Goal: Task Accomplishment & Management: Use online tool/utility

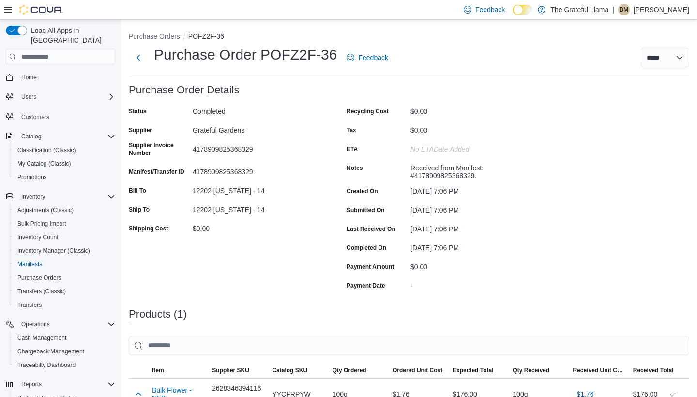
click at [33, 74] on span "Home" at bounding box center [28, 78] width 15 height 8
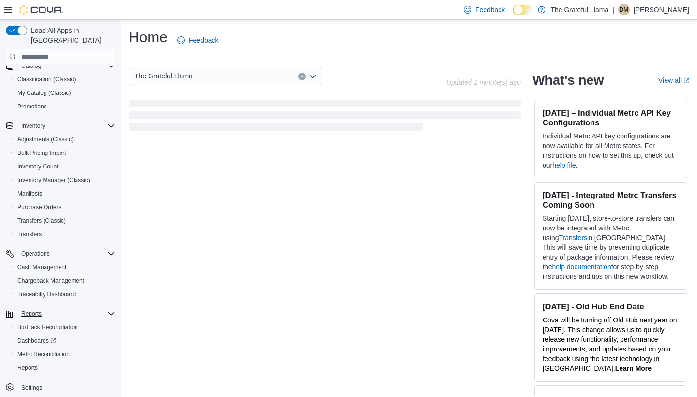
scroll to position [71, 0]
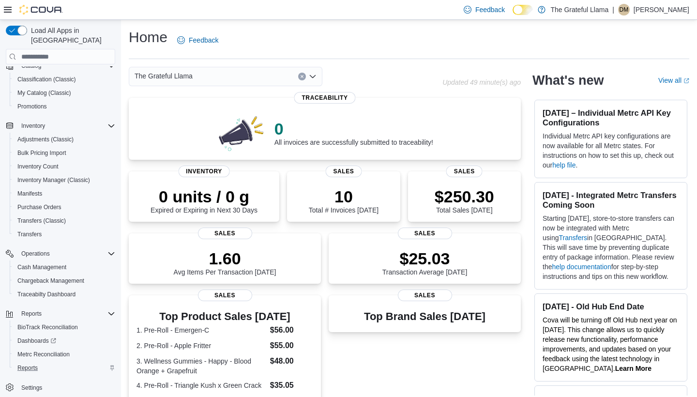
click at [45, 362] on div "Reports" at bounding box center [65, 368] width 102 height 12
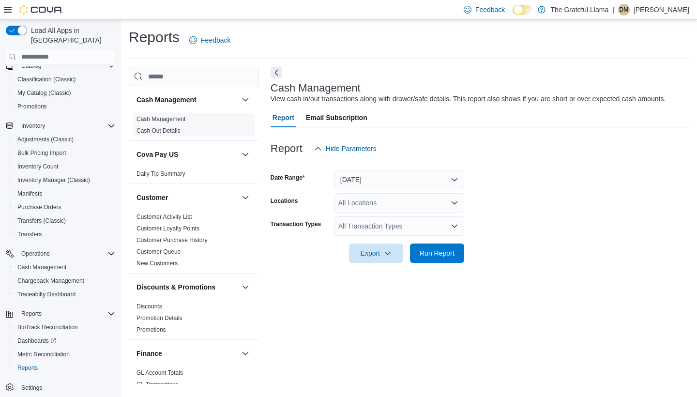
click at [199, 133] on span "Cash Out Details" at bounding box center [194, 131] width 123 height 12
click at [162, 128] on link "Cash Out Details" at bounding box center [159, 130] width 44 height 7
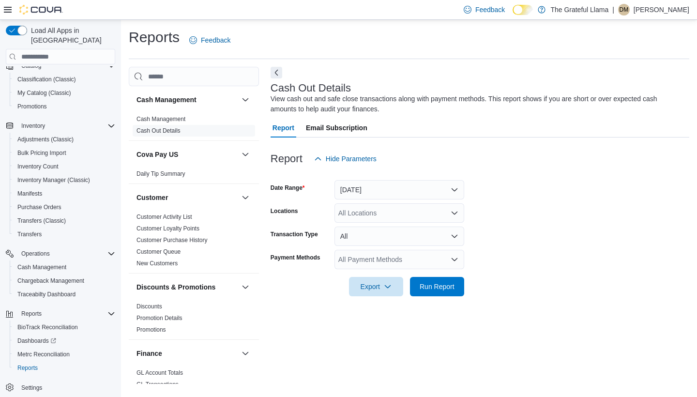
click at [371, 194] on button "Today" at bounding box center [400, 189] width 130 height 19
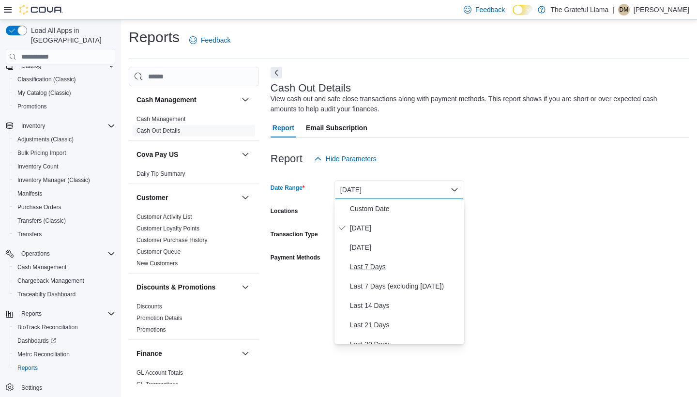
click at [365, 259] on button "Last 7 Days" at bounding box center [400, 266] width 130 height 19
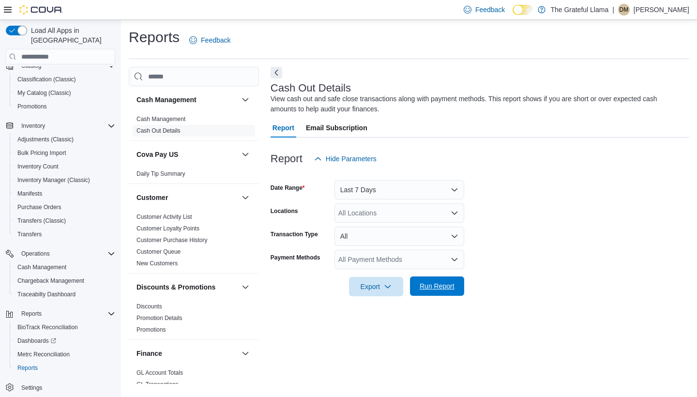
click at [439, 281] on span "Run Report" at bounding box center [437, 286] width 43 height 19
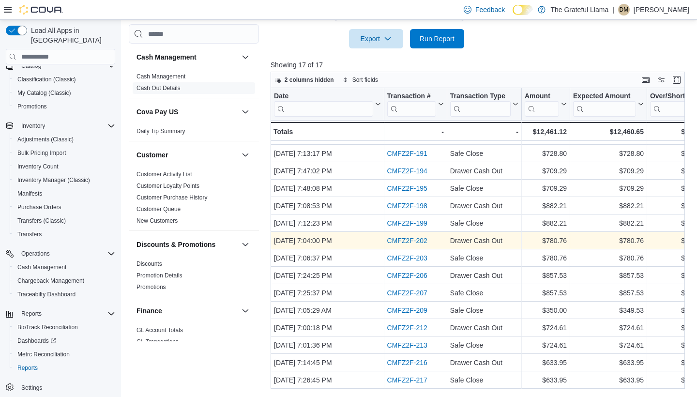
scroll to position [48, 0]
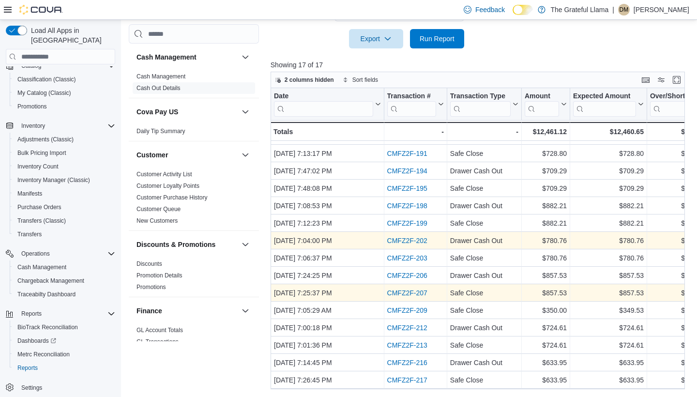
click at [403, 289] on link "CMFZ2F-207" at bounding box center [407, 293] width 40 height 8
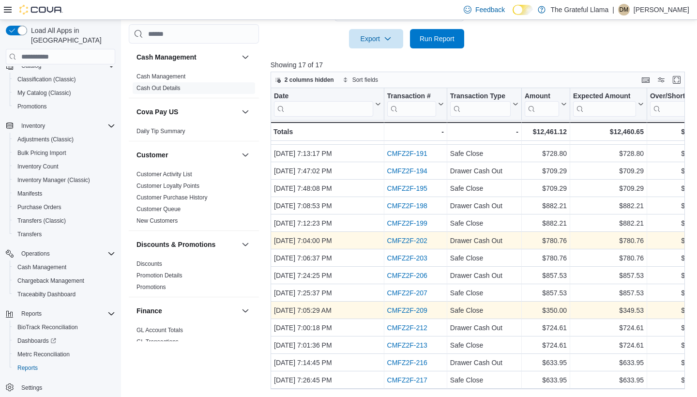
click at [401, 307] on link "CMFZ2F-209" at bounding box center [407, 311] width 40 height 8
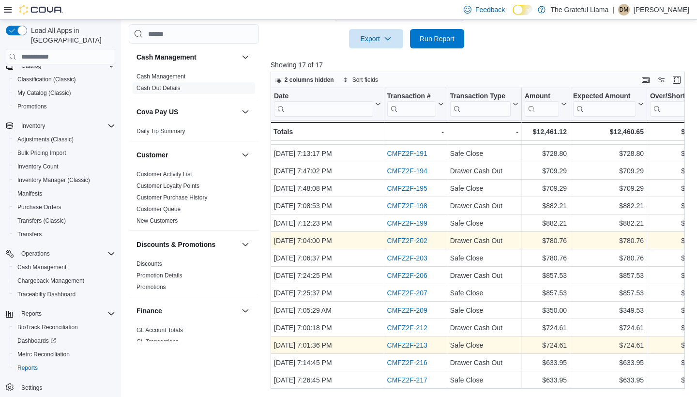
click at [396, 341] on link "CMFZ2F-213" at bounding box center [407, 345] width 40 height 8
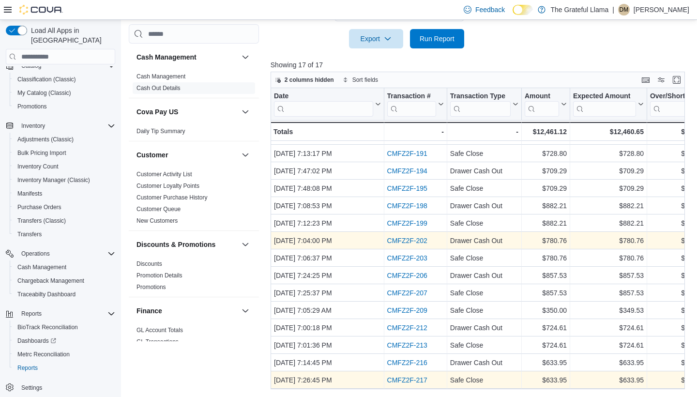
click at [407, 376] on link "CMFZ2F-217" at bounding box center [407, 380] width 40 height 8
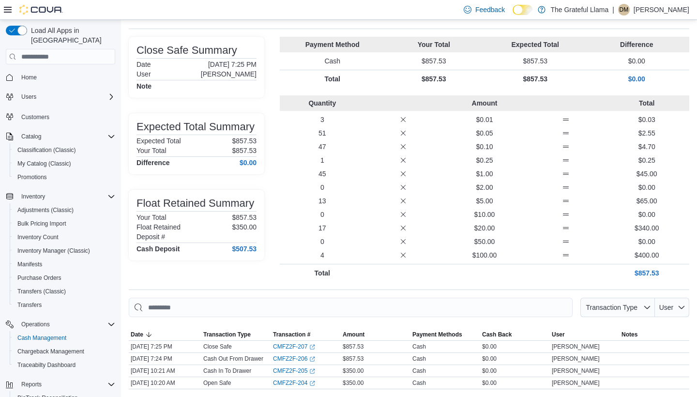
scroll to position [47, 0]
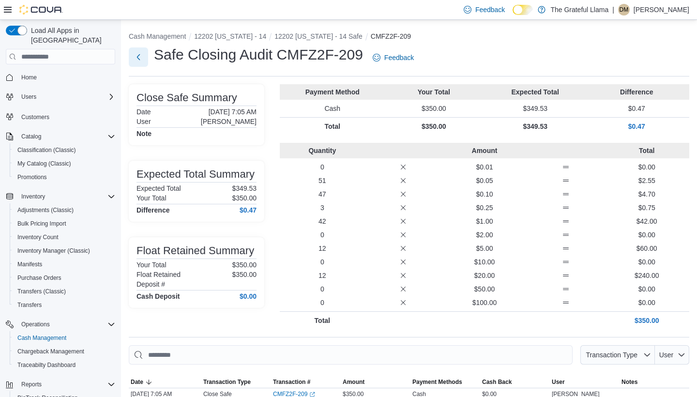
click at [137, 55] on button "Next" at bounding box center [138, 56] width 19 height 19
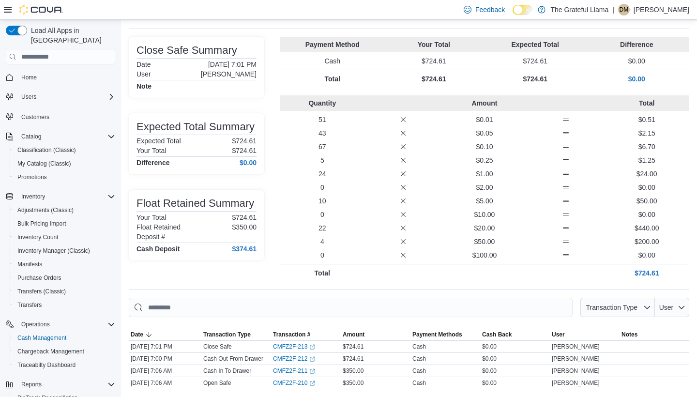
scroll to position [47, 0]
click at [33, 261] on span "Manifests" at bounding box center [29, 265] width 25 height 8
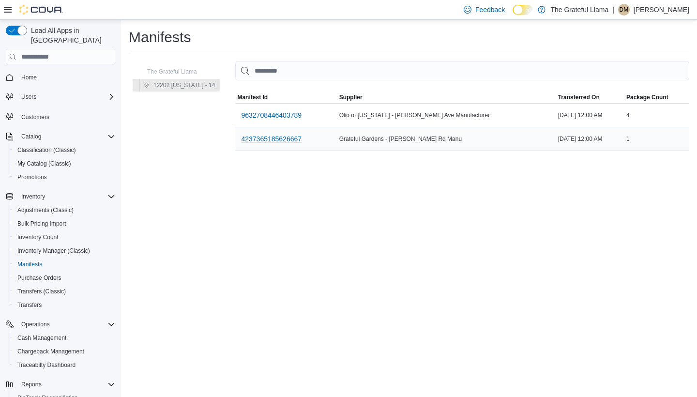
click at [287, 138] on span "4237365185626667" at bounding box center [271, 139] width 61 height 10
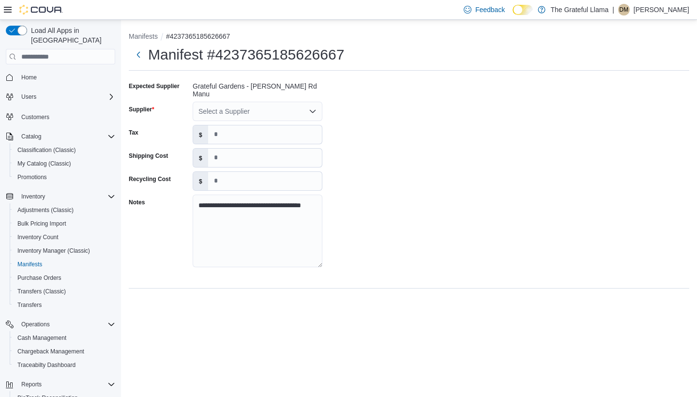
click at [306, 103] on div "Select a Supplier" at bounding box center [258, 111] width 130 height 19
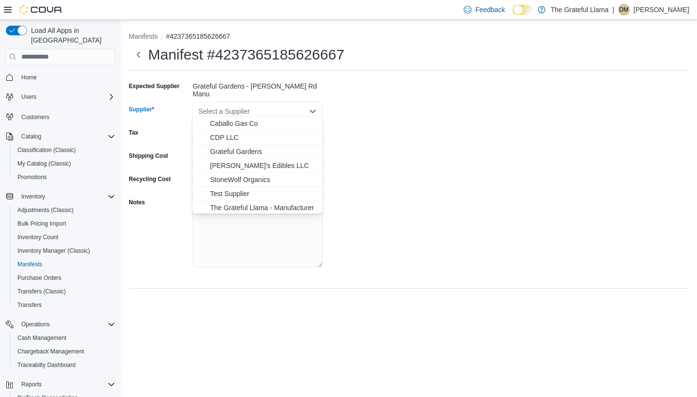
click at [311, 108] on icon "Close list of options" at bounding box center [313, 112] width 8 height 8
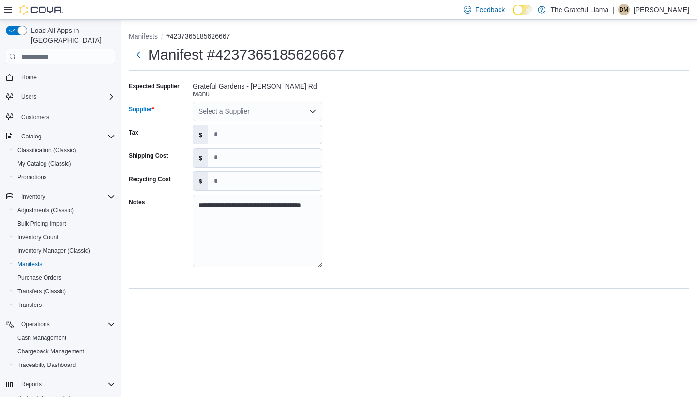
click at [311, 108] on icon "Open list of options" at bounding box center [313, 112] width 8 height 8
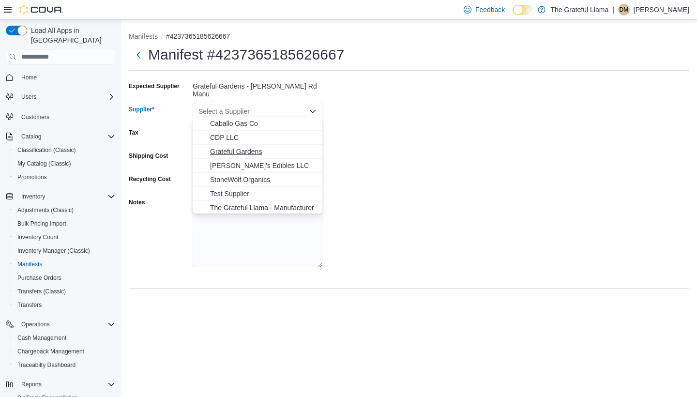
click at [263, 153] on span "Grateful Gardens" at bounding box center [263, 152] width 107 height 10
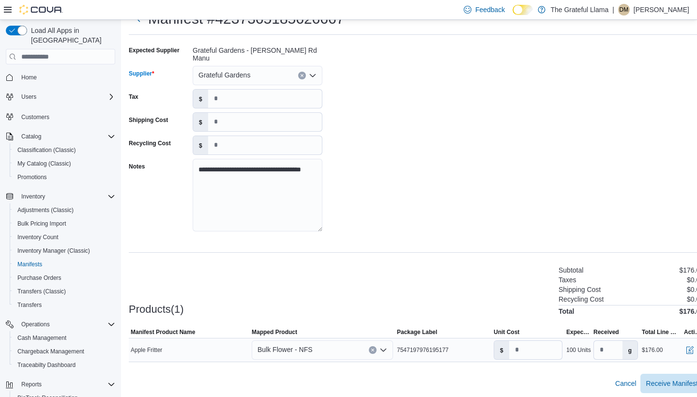
scroll to position [35, 0]
click at [376, 347] on button "Clear input" at bounding box center [373, 351] width 8 height 8
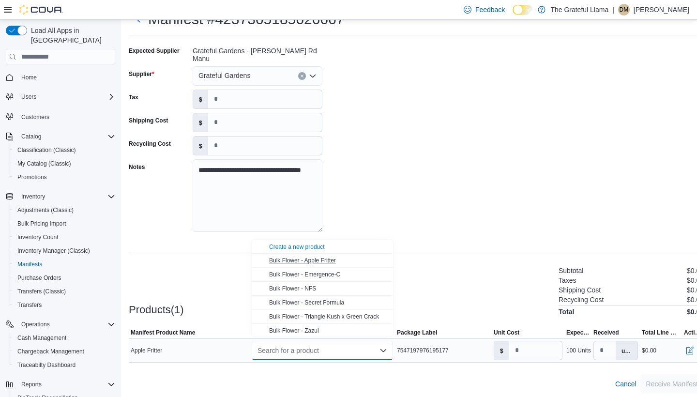
click at [325, 264] on div "Bulk Flower - Apple Fritter" at bounding box center [328, 261] width 118 height 8
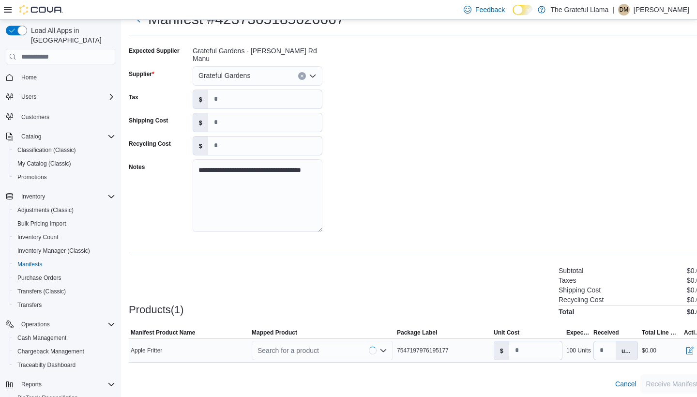
type input "****"
click at [663, 379] on span "Receive Manifest" at bounding box center [673, 384] width 52 height 10
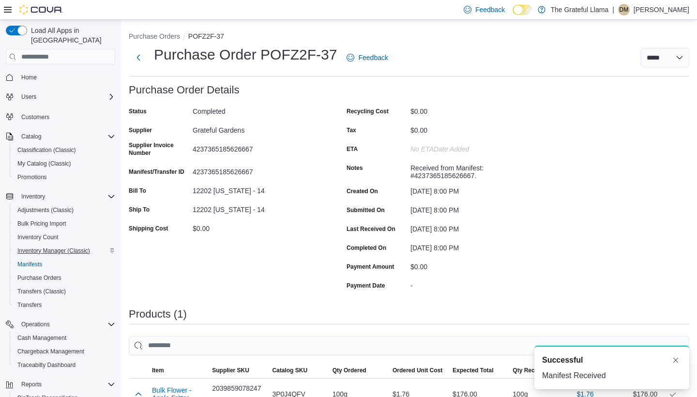
click at [27, 247] on span "Inventory Manager (Classic)" at bounding box center [53, 251] width 73 height 8
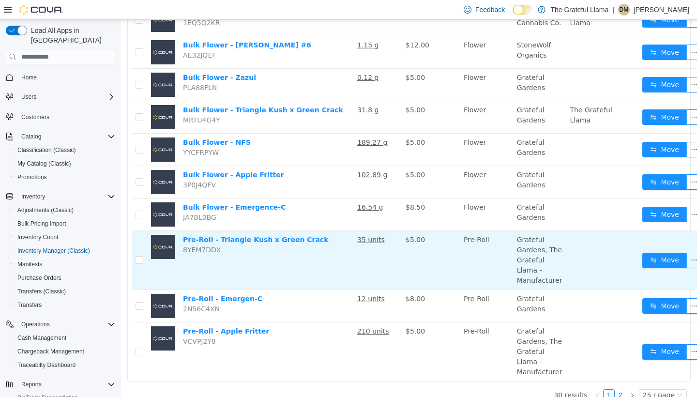
scroll to position [678, 0]
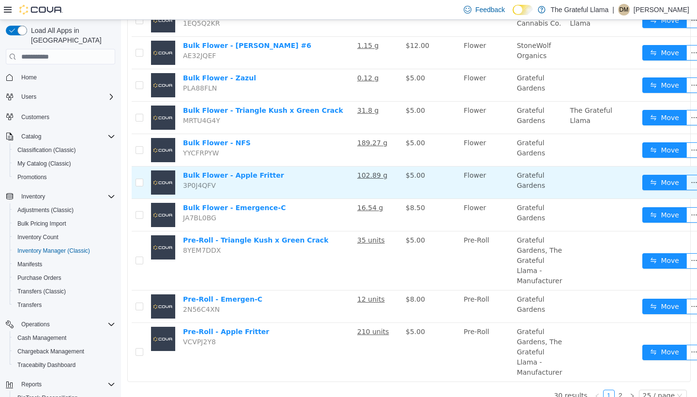
click at [375, 168] on td "102.89 g" at bounding box center [378, 183] width 48 height 32
click at [369, 171] on u "102.89 g" at bounding box center [372, 175] width 30 height 8
click at [262, 171] on link "Bulk Flower - Apple Fritter" at bounding box center [233, 175] width 101 height 8
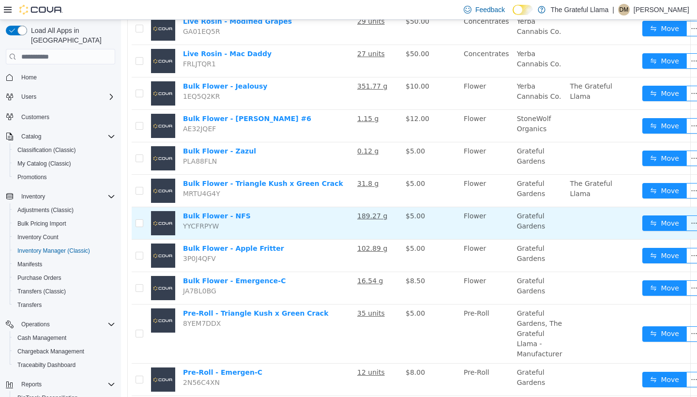
scroll to position [605, 0]
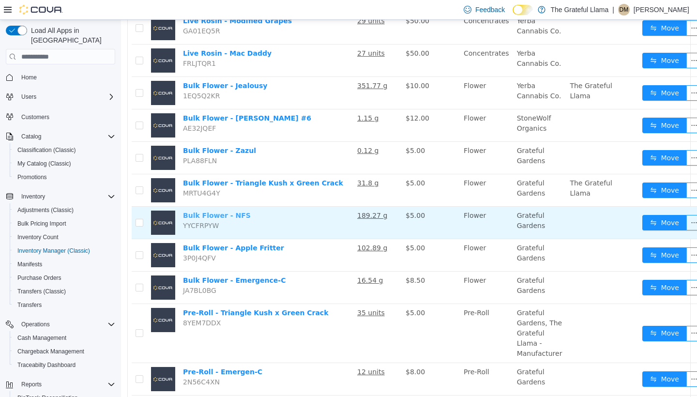
click at [235, 212] on link "Bulk Flower - NFS" at bounding box center [217, 216] width 68 height 8
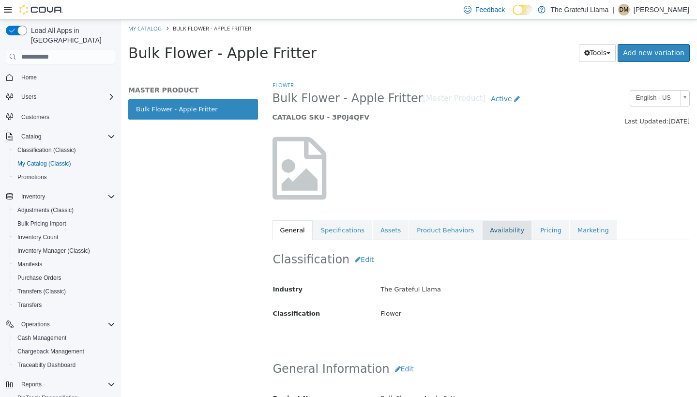
click at [495, 232] on link "Availability" at bounding box center [507, 230] width 50 height 20
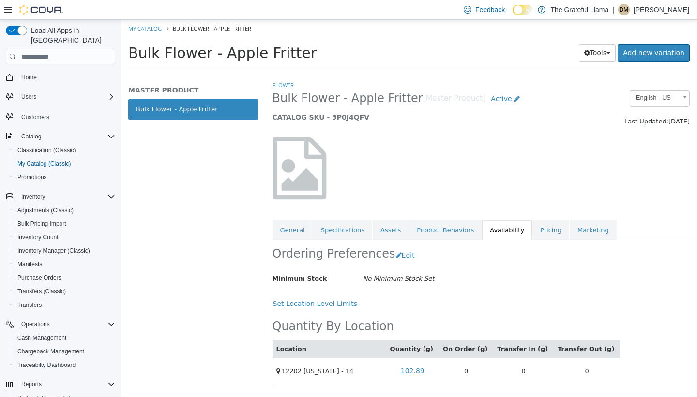
scroll to position [9, 0]
click at [430, 363] on link "102.89" at bounding box center [413, 371] width 34 height 18
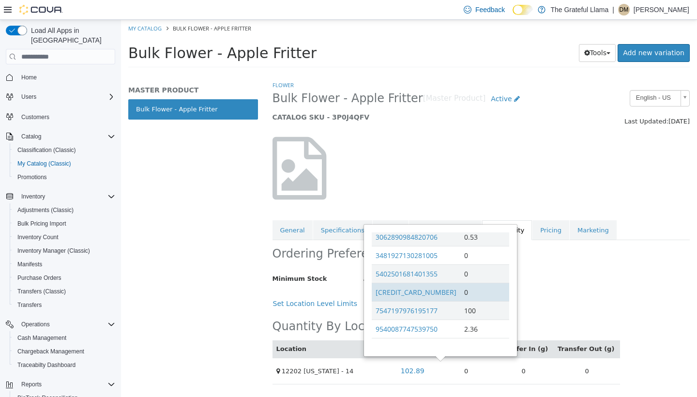
scroll to position [41, 0]
click at [381, 137] on div at bounding box center [337, 173] width 144 height 73
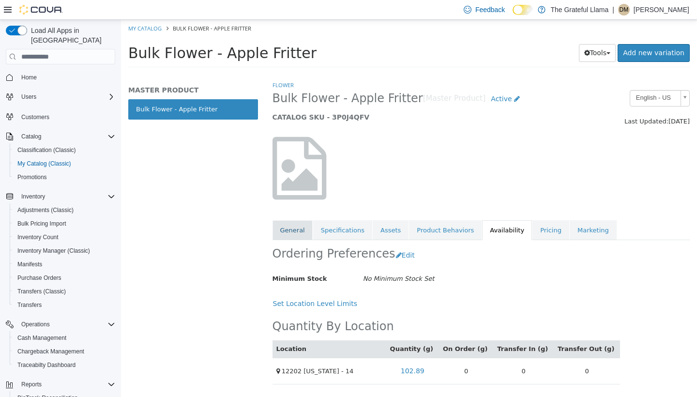
click at [297, 225] on link "General" at bounding box center [293, 230] width 40 height 20
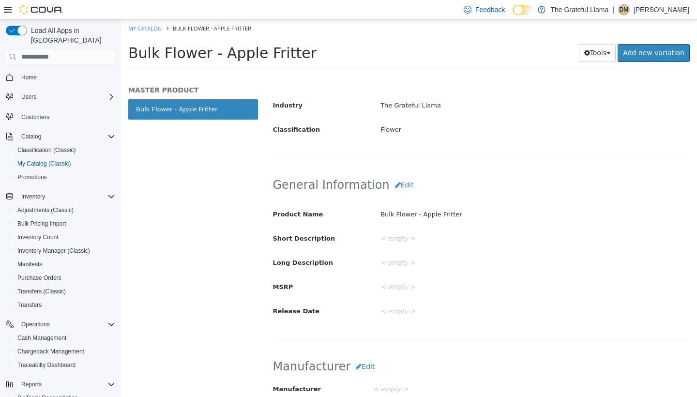
scroll to position [143, 0]
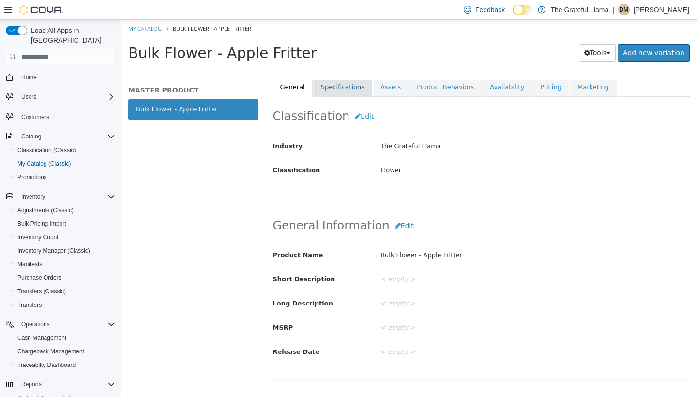
click at [350, 85] on link "Specifications" at bounding box center [342, 87] width 59 height 20
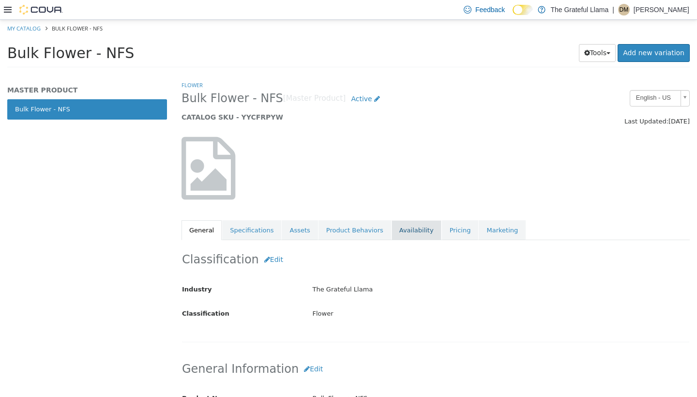
click at [392, 231] on link "Availability" at bounding box center [417, 230] width 50 height 20
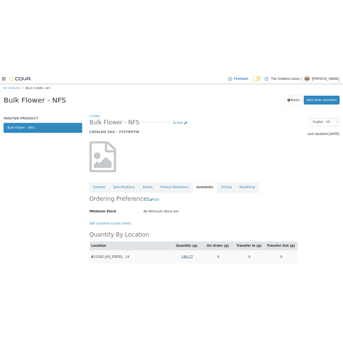
scroll to position [9, 0]
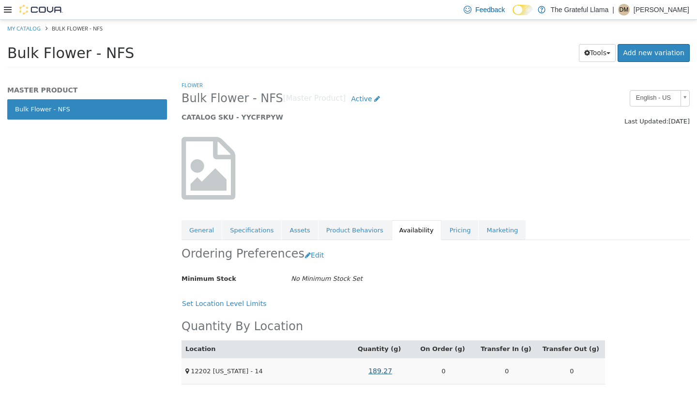
click at [381, 362] on link "189.27" at bounding box center [380, 371] width 34 height 18
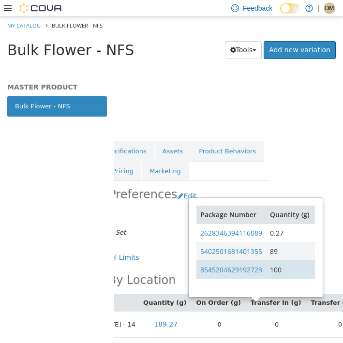
scroll to position [112, 67]
